Goal: Transaction & Acquisition: Book appointment/travel/reservation

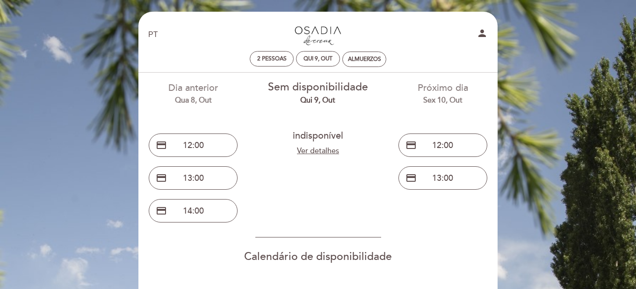
select select "pt"
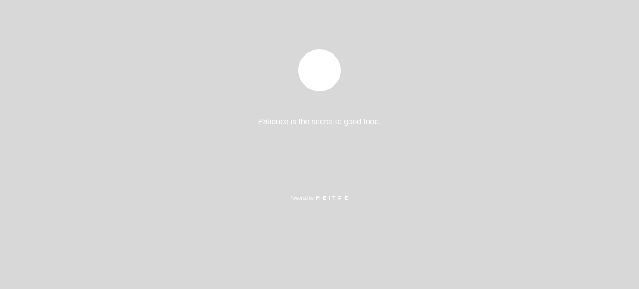
select select "pt"
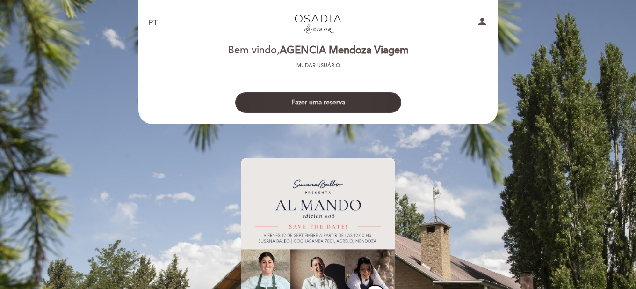
click at [330, 98] on button "Fazer uma reserva" at bounding box center [318, 102] width 166 height 21
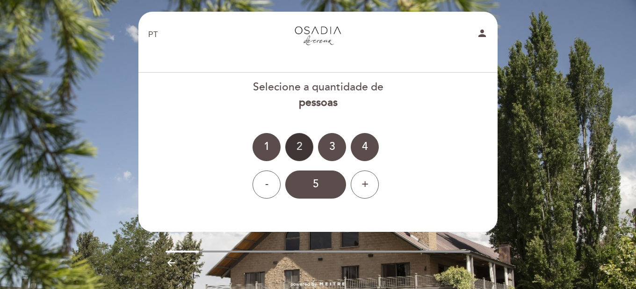
click at [304, 149] on div "2" at bounding box center [299, 147] width 28 height 28
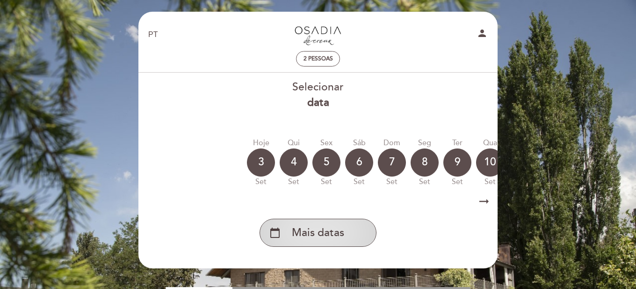
click at [357, 235] on div "calendar_today Mais datas" at bounding box center [318, 232] width 117 height 28
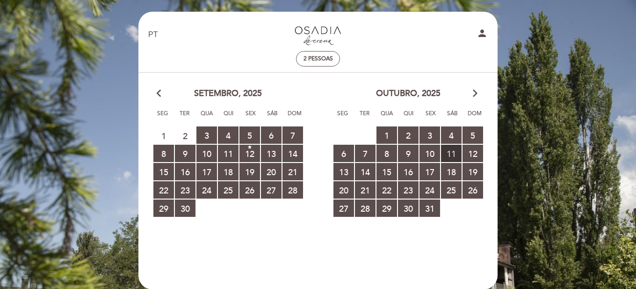
click at [449, 157] on span "11 RESERVAS DISPONÍVEIS" at bounding box center [451, 153] width 21 height 17
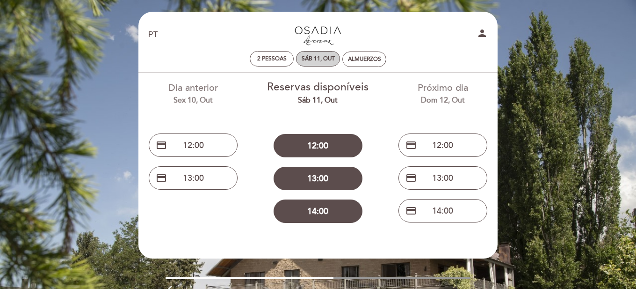
click at [324, 60] on div "Sáb 11, out" at bounding box center [318, 58] width 33 height 7
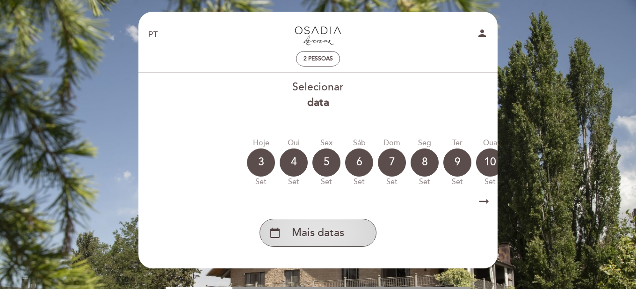
click at [311, 225] on div "calendar_today Mais datas" at bounding box center [318, 232] width 117 height 28
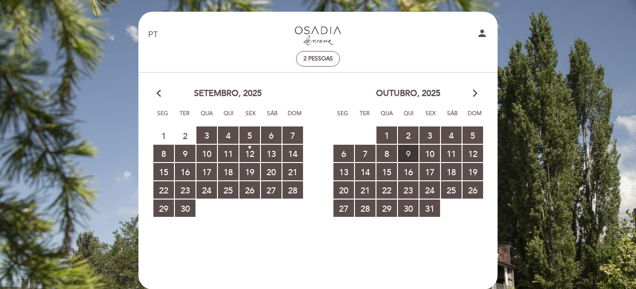
click at [410, 158] on span "9 RESERVAS DISPONÍVEIS" at bounding box center [408, 153] width 21 height 17
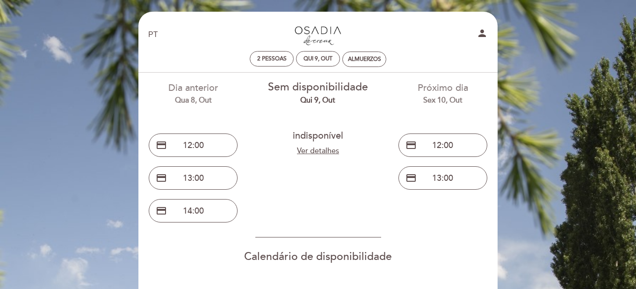
click at [485, 36] on icon "person" at bounding box center [482, 33] width 11 height 11
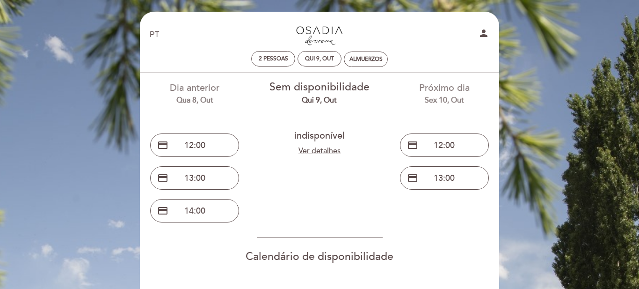
select select "pt"
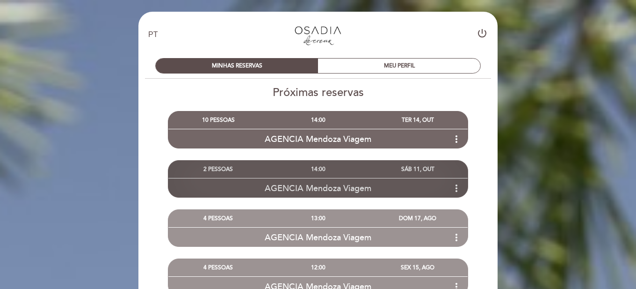
click at [342, 180] on div "AGENCIA Mendoza Viagem more_vert" at bounding box center [317, 188] width 299 height 20
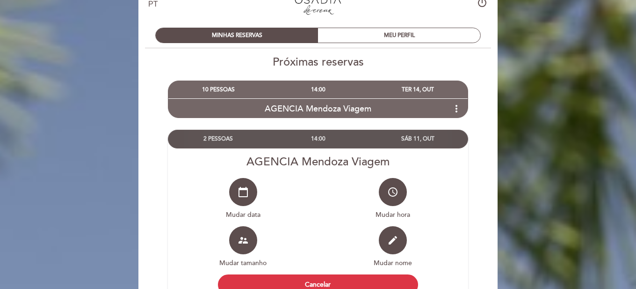
scroll to position [47, 0]
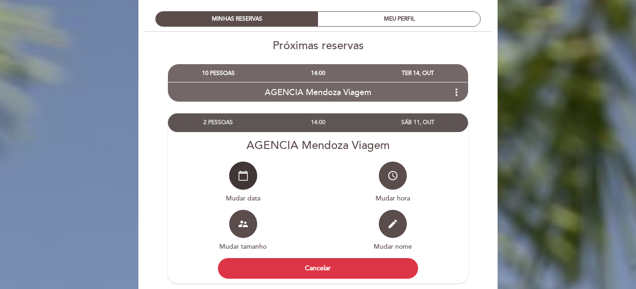
click at [243, 182] on button "calendar_today" at bounding box center [243, 175] width 28 height 28
select select "pt"
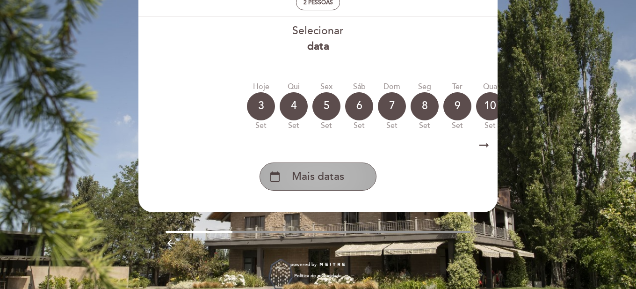
click at [333, 187] on div "calendar_today Mais datas" at bounding box center [318, 176] width 117 height 28
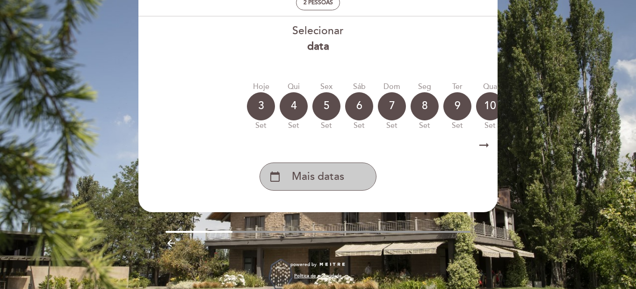
scroll to position [19, 0]
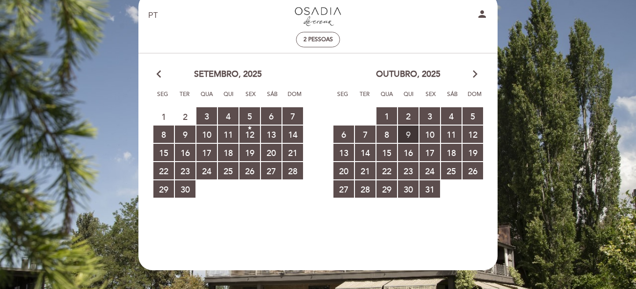
click at [409, 136] on span "9 RESERVAS DISPONÍVEIS" at bounding box center [408, 133] width 21 height 17
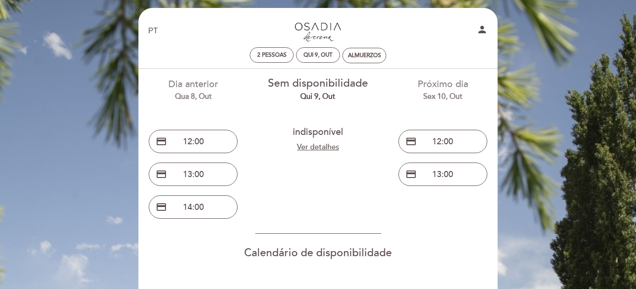
scroll to position [0, 0]
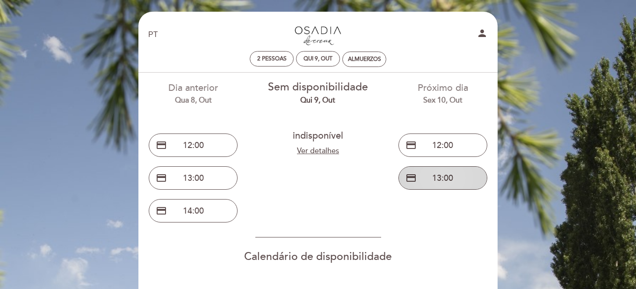
click at [428, 177] on button "credit_card 13:00" at bounding box center [443, 177] width 89 height 23
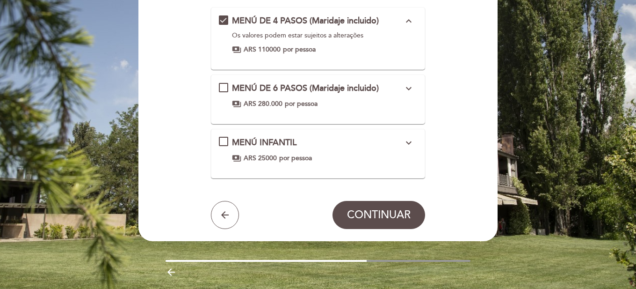
scroll to position [142, 0]
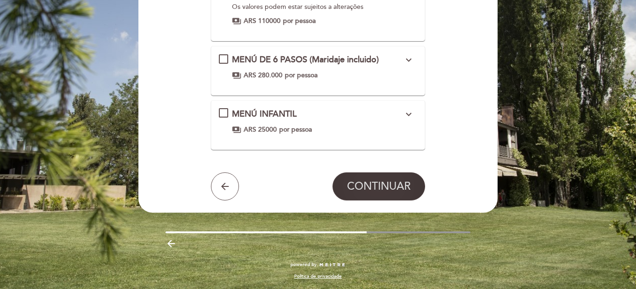
click at [397, 192] on span "CONTINUAR" at bounding box center [379, 186] width 64 height 13
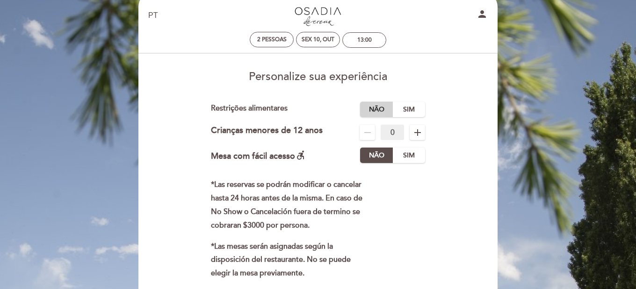
click at [379, 116] on label "Não" at bounding box center [376, 109] width 33 height 15
click at [377, 157] on label "Não" at bounding box center [376, 154] width 33 height 15
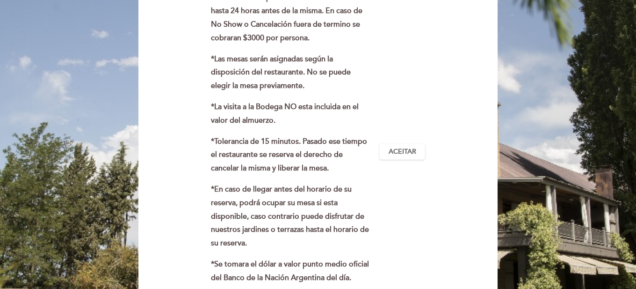
scroll to position [300, 0]
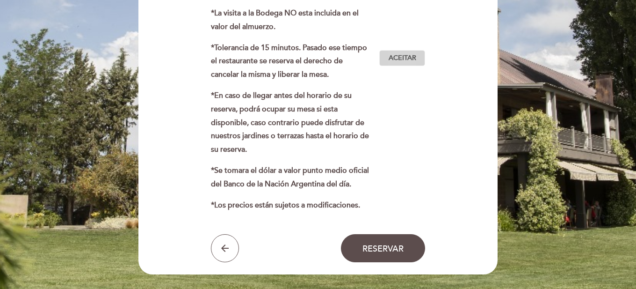
click at [412, 59] on span "Aceitar" at bounding box center [403, 58] width 28 height 10
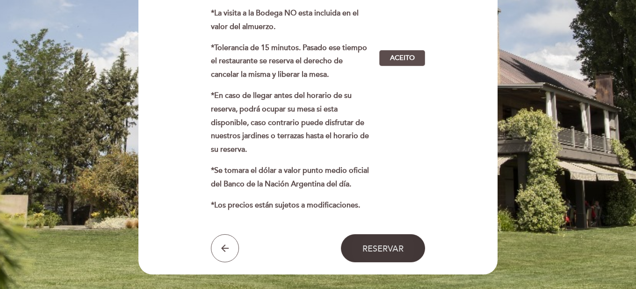
click at [380, 242] on button "Reservar" at bounding box center [383, 248] width 84 height 28
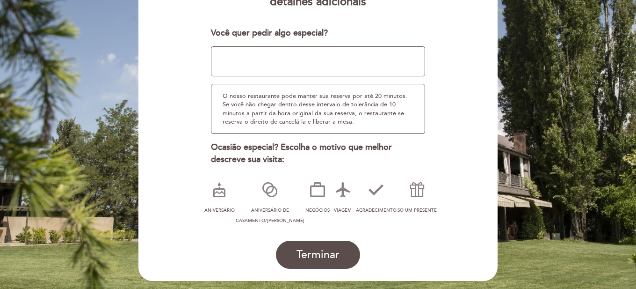
scroll to position [140, 0]
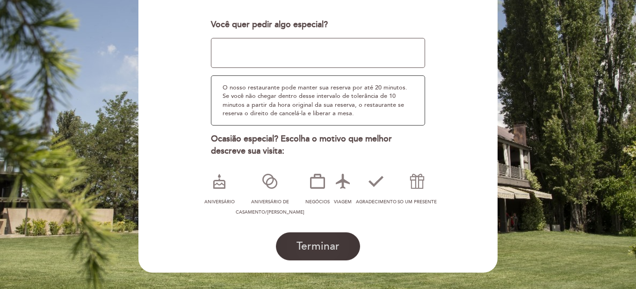
click at [333, 253] on span "Terminar" at bounding box center [318, 246] width 43 height 13
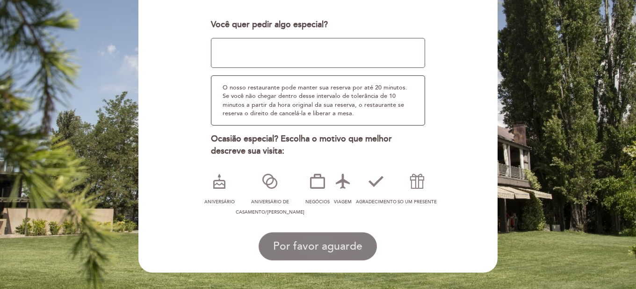
scroll to position [0, 0]
